Goal: Find specific page/section: Find specific page/section

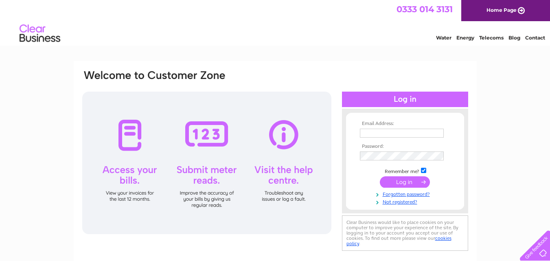
type input "[EMAIL_ADDRESS][DOMAIN_NAME]"
click at [404, 180] on input "submit" at bounding box center [405, 181] width 50 height 11
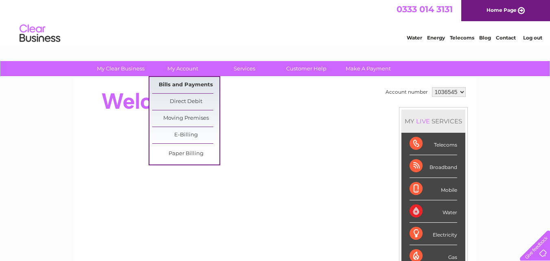
click at [185, 83] on link "Bills and Payments" at bounding box center [185, 85] width 67 height 16
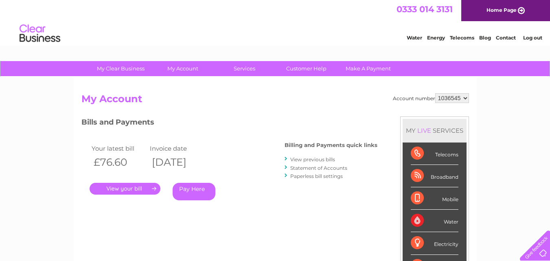
click at [130, 188] on link "." at bounding box center [125, 189] width 71 height 12
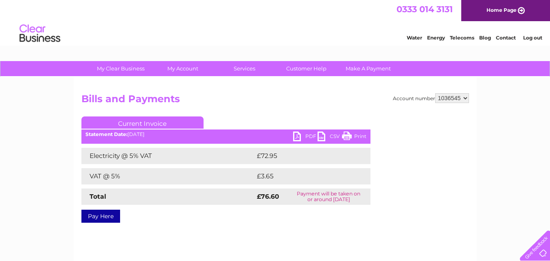
drag, startPoint x: 189, startPoint y: 184, endPoint x: 196, endPoint y: 215, distance: 31.2
click at [196, 215] on div "Pay Here" at bounding box center [225, 212] width 289 height 15
click at [307, 136] on link "PDF" at bounding box center [305, 138] width 24 height 12
